Goal: Task Accomplishment & Management: Use online tool/utility

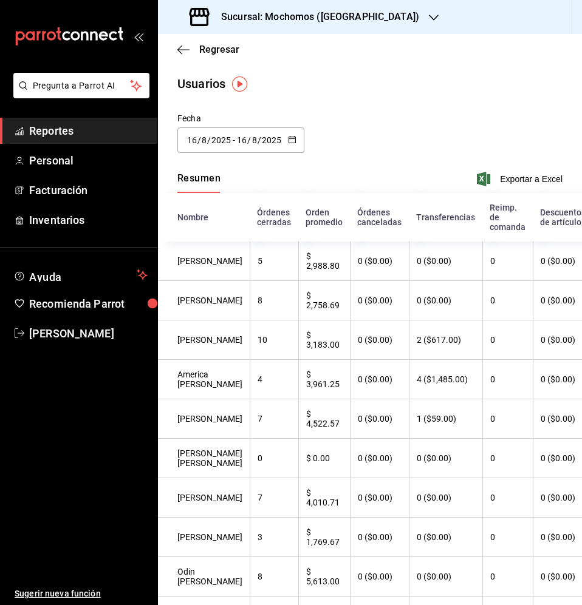
click at [294, 146] on div "2025-08-16 16 / 8 / 2025 - 2025-08-16 16 / 8 / 2025" at bounding box center [240, 139] width 127 height 25
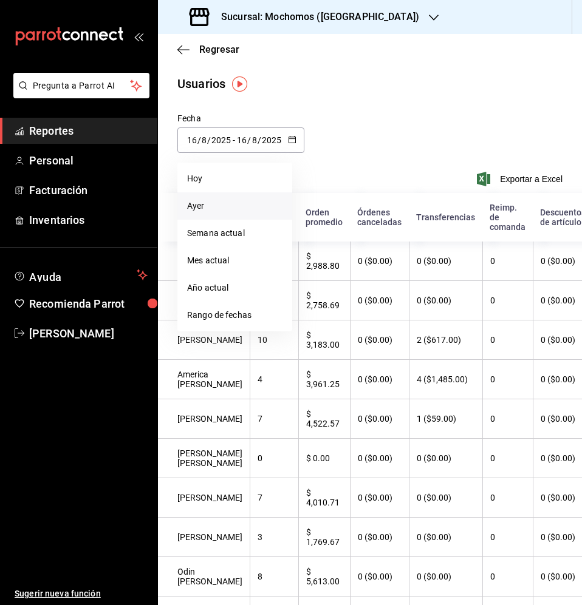
click at [223, 212] on li "Ayer" at bounding box center [234, 205] width 115 height 27
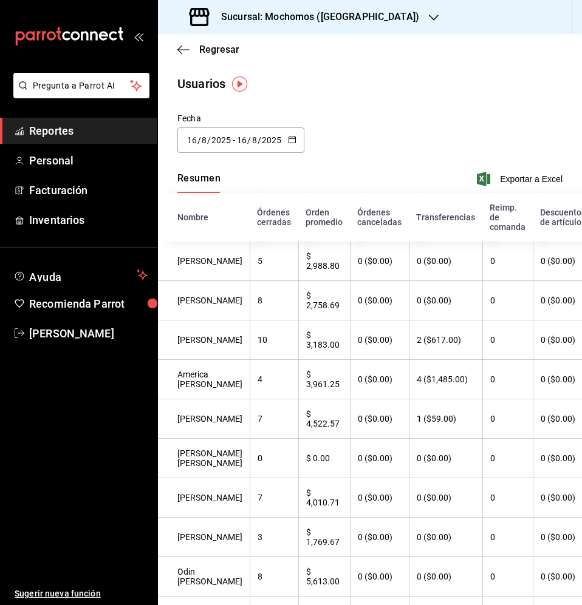
click at [292, 139] on icon "button" at bounding box center [292, 139] width 8 height 8
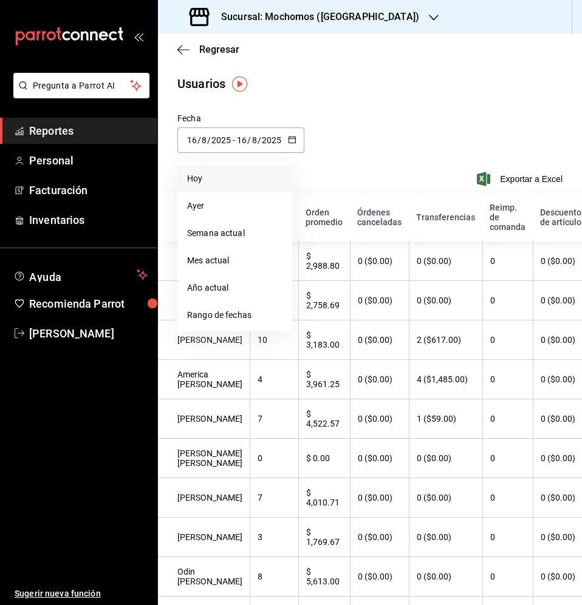
click at [235, 189] on li "Hoy" at bounding box center [234, 178] width 115 height 27
type input "[DATE]"
type input "17"
type input "[DATE]"
type input "17"
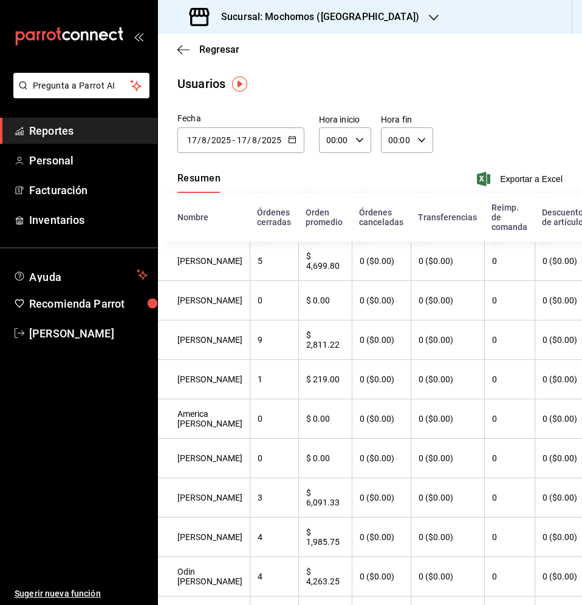
click at [110, 122] on link "Reportes" at bounding box center [78, 131] width 157 height 26
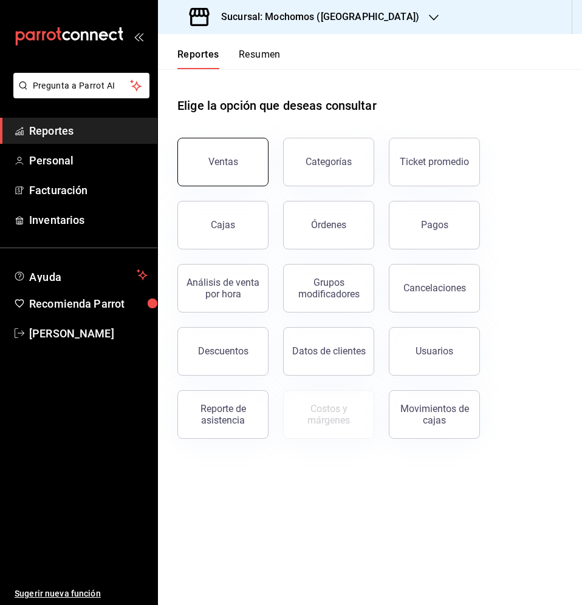
click at [229, 163] on div "Ventas" at bounding box center [223, 162] width 30 height 12
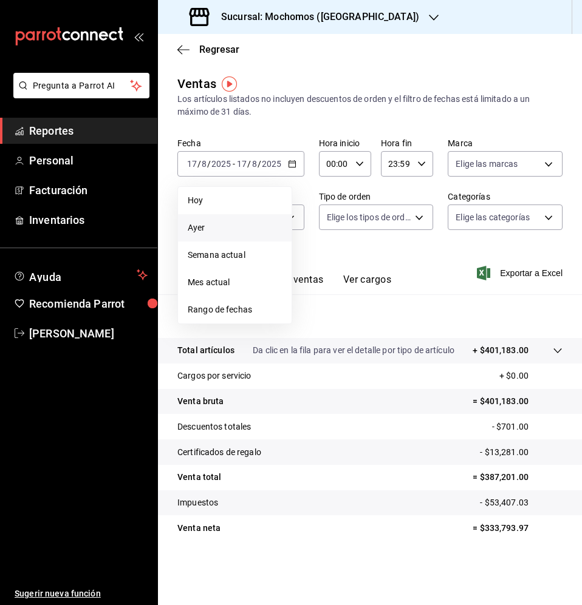
click at [256, 223] on span "Ayer" at bounding box center [235, 228] width 94 height 13
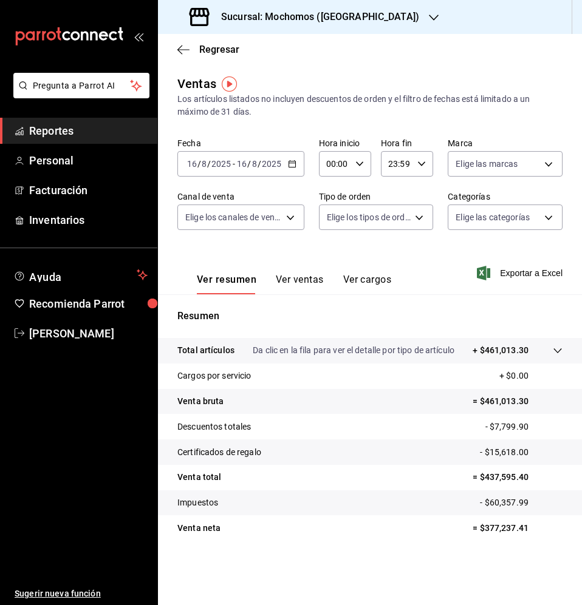
click at [326, 172] on input "00:00" at bounding box center [335, 164] width 32 height 24
click at [359, 165] on div at bounding box center [291, 302] width 582 height 605
type input "00:00"
click at [290, 160] on \(Stroke\) "button" at bounding box center [290, 160] width 1 height 1
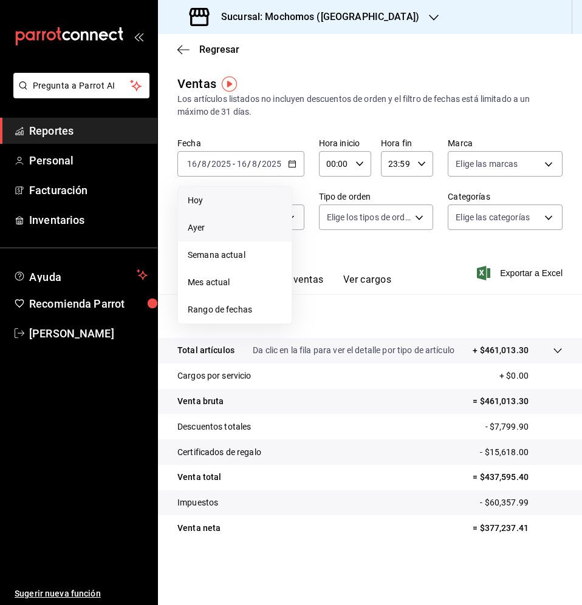
click at [254, 203] on span "Hoy" at bounding box center [235, 200] width 94 height 13
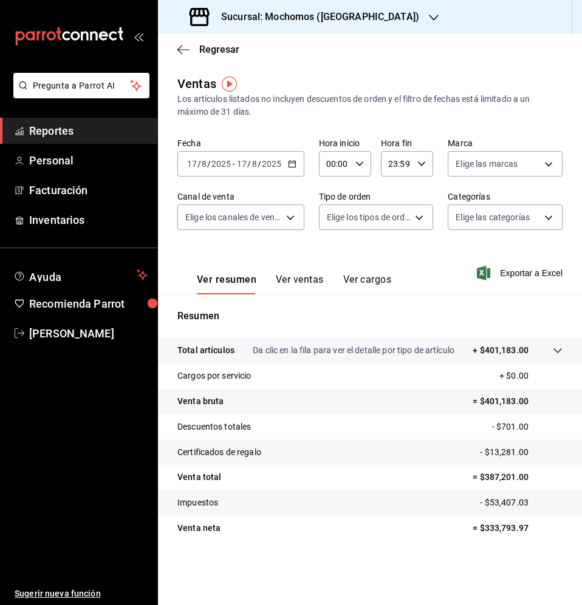
click at [417, 166] on icon "button" at bounding box center [421, 164] width 8 height 8
click at [390, 243] on span "06" at bounding box center [393, 244] width 7 height 10
type input "06:59"
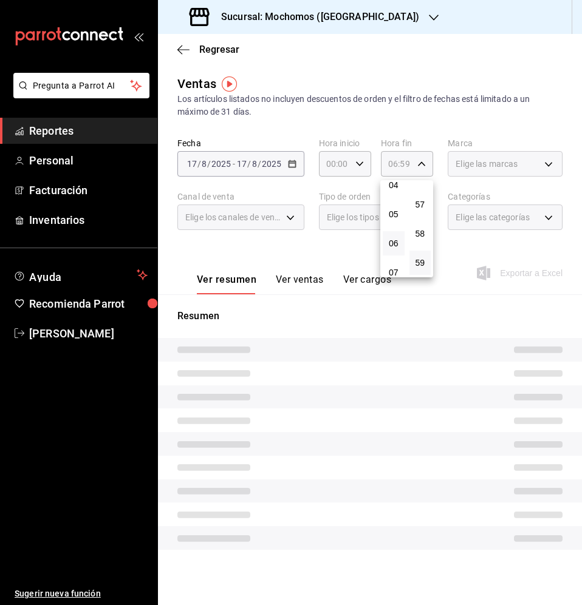
click at [391, 349] on div at bounding box center [291, 302] width 582 height 605
click p "Da clic en la fila para ver el detalle por tipo de artículo"
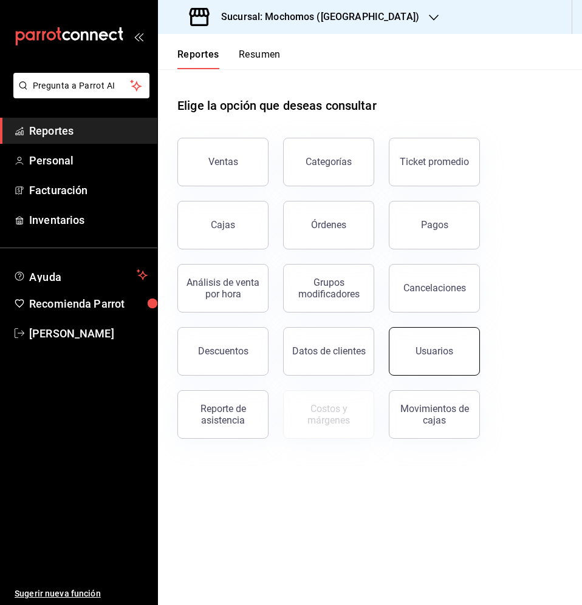
click at [427, 333] on button "Usuarios" at bounding box center [433, 351] width 91 height 49
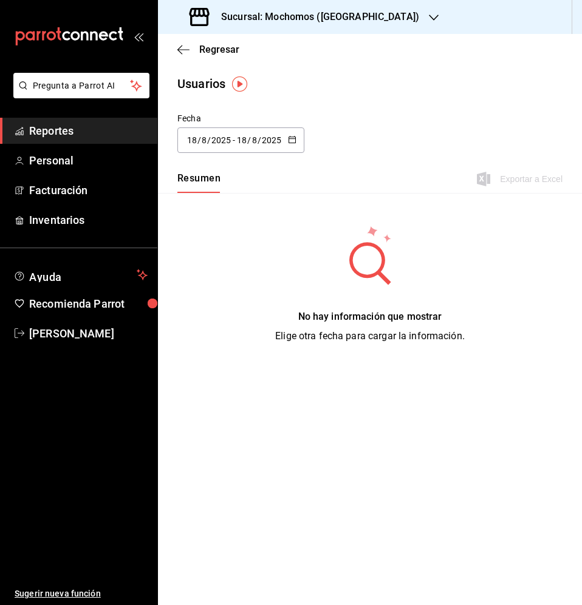
click at [288, 138] on icon "button" at bounding box center [292, 139] width 8 height 8
click at [228, 309] on li "Rango de fechas" at bounding box center [234, 315] width 115 height 27
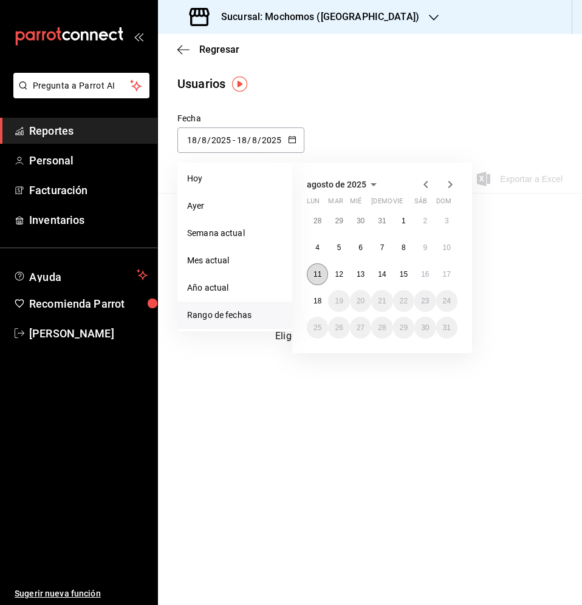
click at [311, 275] on button "11" at bounding box center [317, 274] width 21 height 22
click at [446, 282] on button "17" at bounding box center [446, 274] width 21 height 22
type input "[DATE]"
type input "11"
type input "[DATE]"
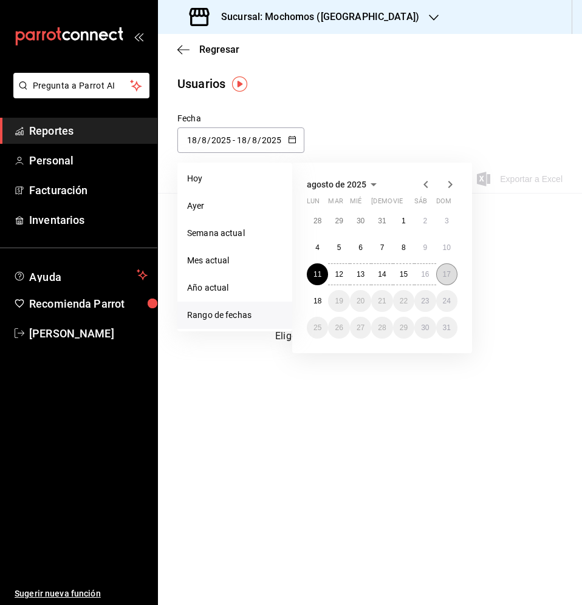
type input "17"
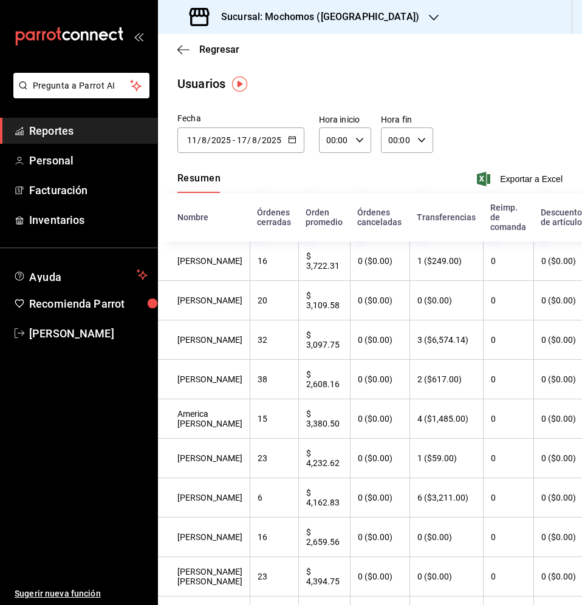
click at [417, 143] on icon "button" at bounding box center [421, 140] width 8 height 8
click at [392, 231] on button "23" at bounding box center [390, 239] width 21 height 24
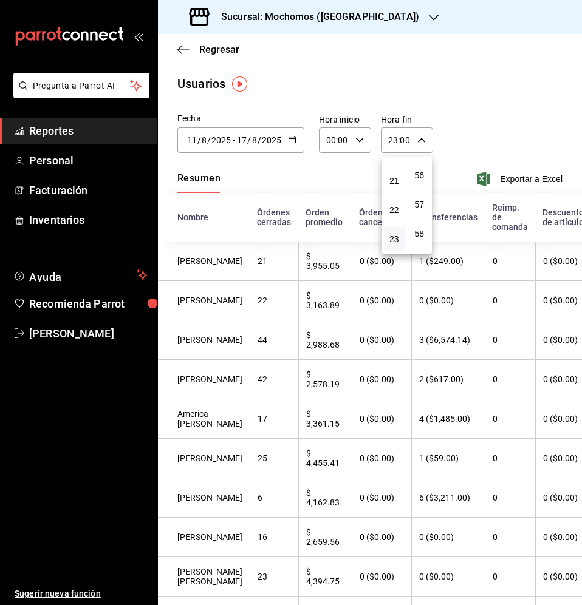
scroll to position [1651, 0]
click at [419, 241] on span "59" at bounding box center [419, 239] width 6 height 10
type input "23:59"
click at [346, 162] on div at bounding box center [291, 302] width 582 height 605
click at [355, 144] on icon "button" at bounding box center [359, 140] width 8 height 8
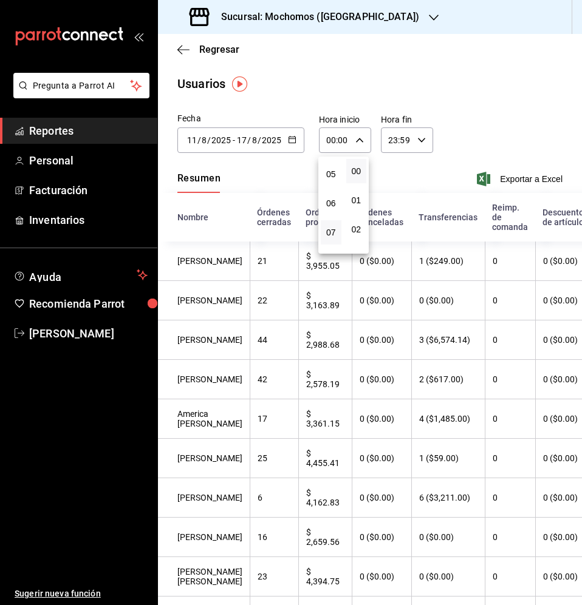
scroll to position [140, 0]
click at [331, 185] on button "05" at bounding box center [331, 177] width 21 height 24
click at [524, 178] on div at bounding box center [291, 302] width 582 height 605
click at [524, 178] on span "Exportar a Excel" at bounding box center [520, 179] width 83 height 15
click at [359, 138] on icon "button" at bounding box center [359, 140] width 8 height 8
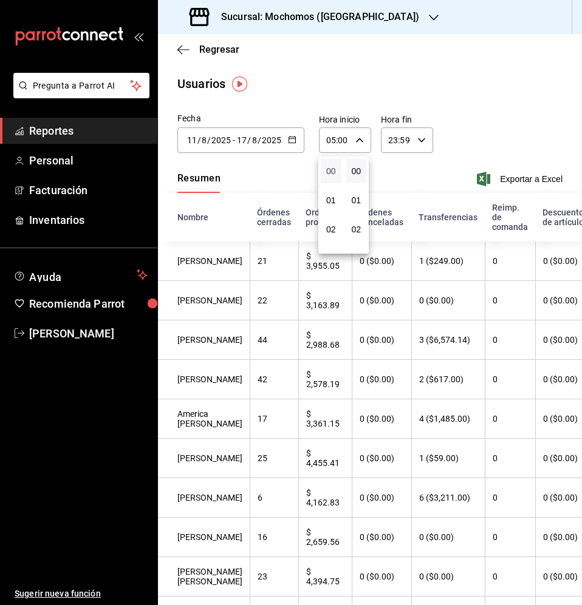
click at [331, 174] on span "00" at bounding box center [331, 171] width 6 height 10
type input "00:00"
click at [402, 145] on div at bounding box center [291, 302] width 582 height 605
click at [411, 143] on div "23:59 Hora fin" at bounding box center [407, 139] width 52 height 25
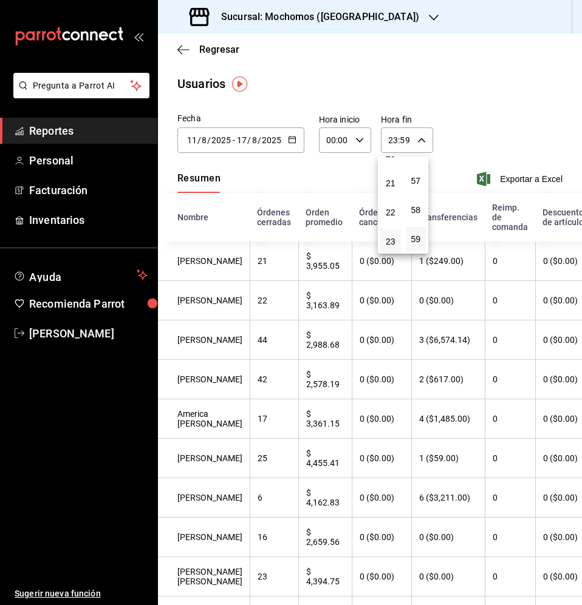
scroll to position [602, 0]
click at [392, 238] on span "23" at bounding box center [390, 239] width 6 height 10
click at [426, 243] on button "59" at bounding box center [419, 239] width 21 height 24
click at [521, 174] on div at bounding box center [291, 302] width 582 height 605
click at [521, 174] on span "Exportar a Excel" at bounding box center [520, 179] width 83 height 15
